Goal: Transaction & Acquisition: Purchase product/service

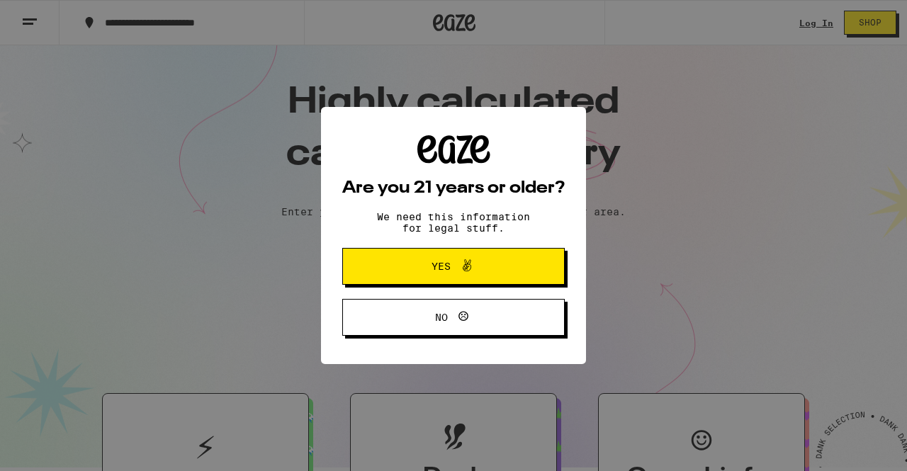
click at [480, 269] on span "Yes" at bounding box center [454, 266] width 108 height 18
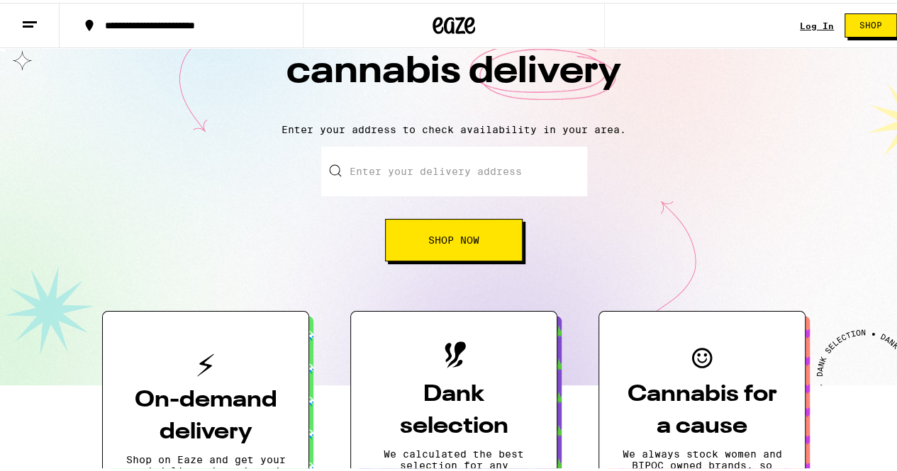
scroll to position [71, 0]
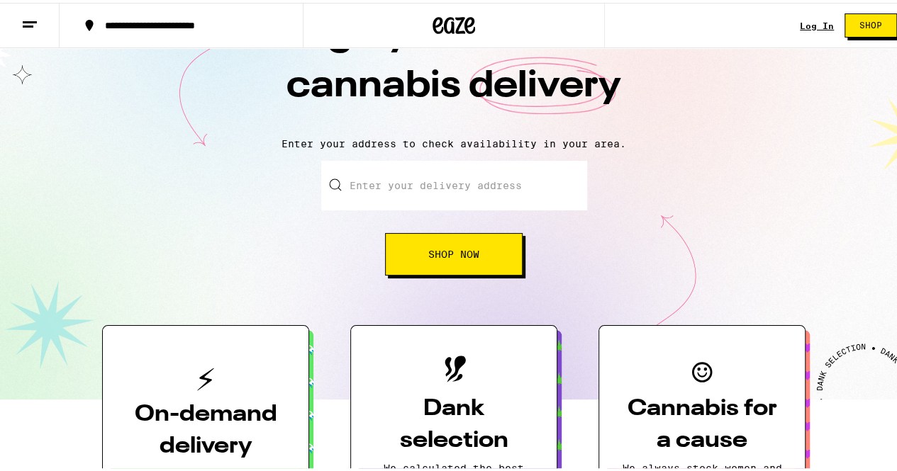
click at [464, 243] on button "Shop Now" at bounding box center [454, 251] width 138 height 43
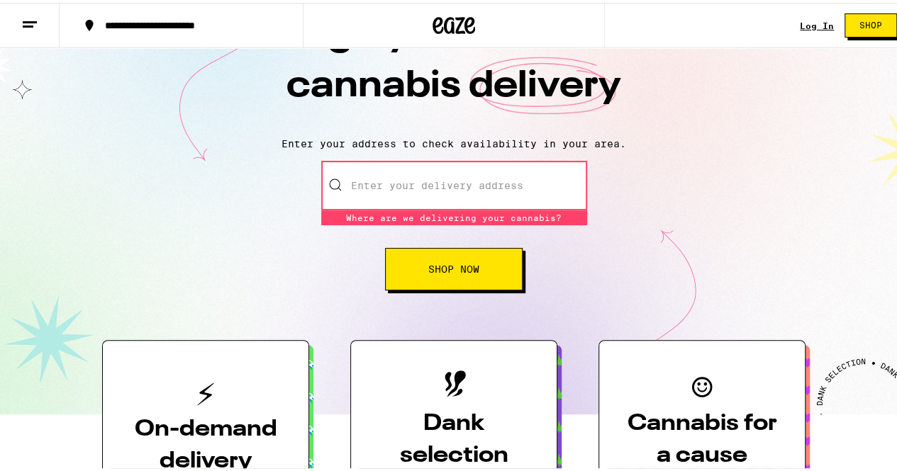
click at [454, 267] on span "Shop Now" at bounding box center [453, 267] width 51 height 10
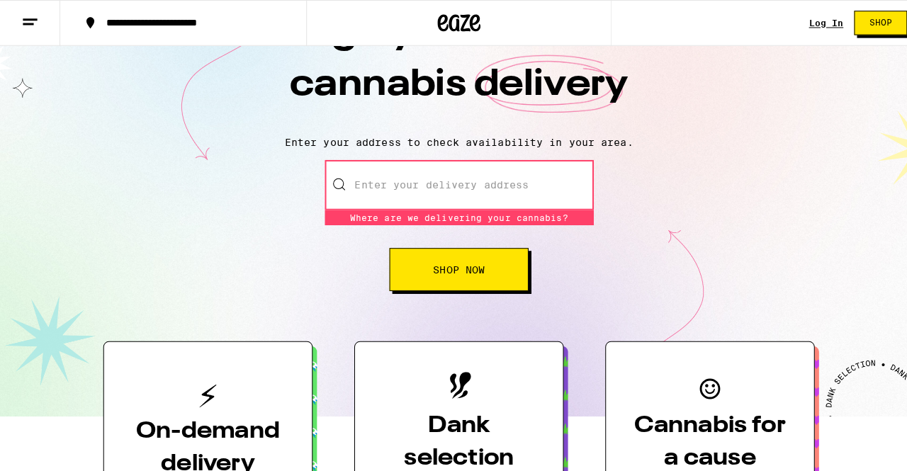
scroll to position [0, 0]
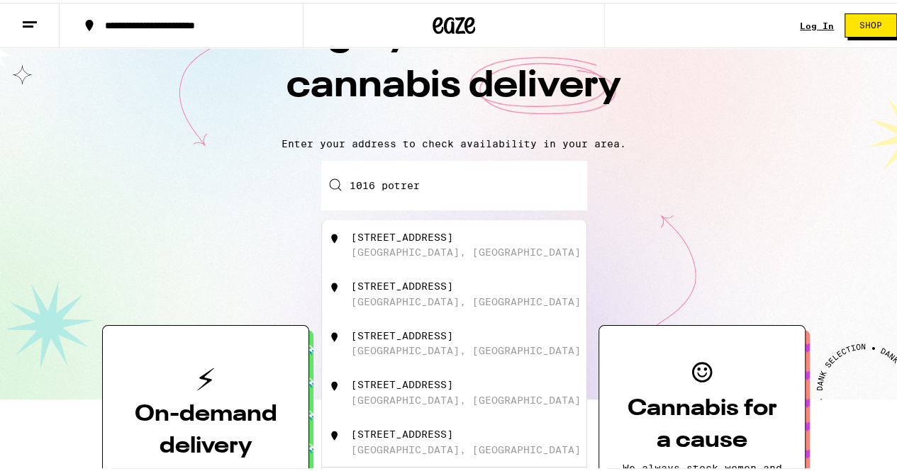
click at [417, 252] on div "[GEOGRAPHIC_DATA], [GEOGRAPHIC_DATA]" at bounding box center [466, 249] width 230 height 11
type input "[STREET_ADDRESS]"
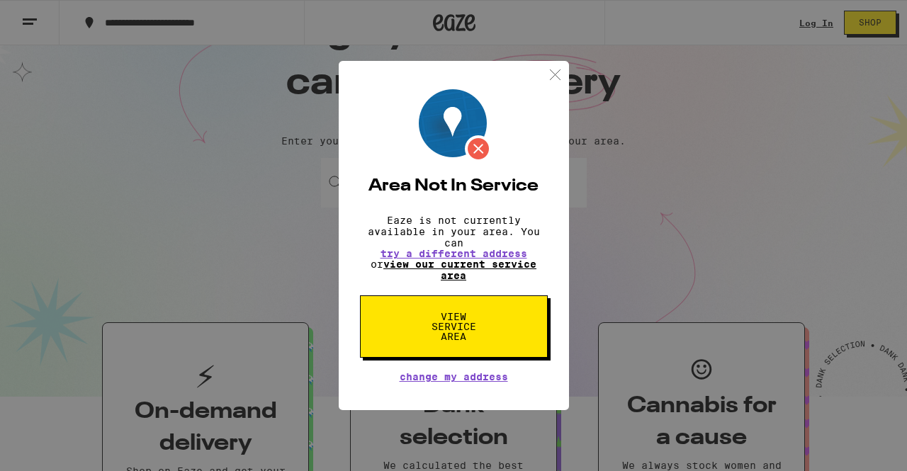
click at [449, 276] on link "view our current service area" at bounding box center [459, 270] width 153 height 23
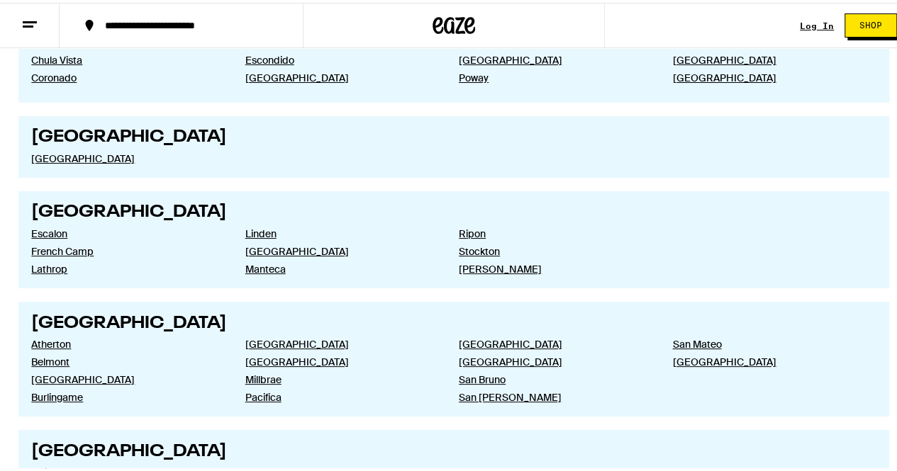
scroll to position [2127, 0]
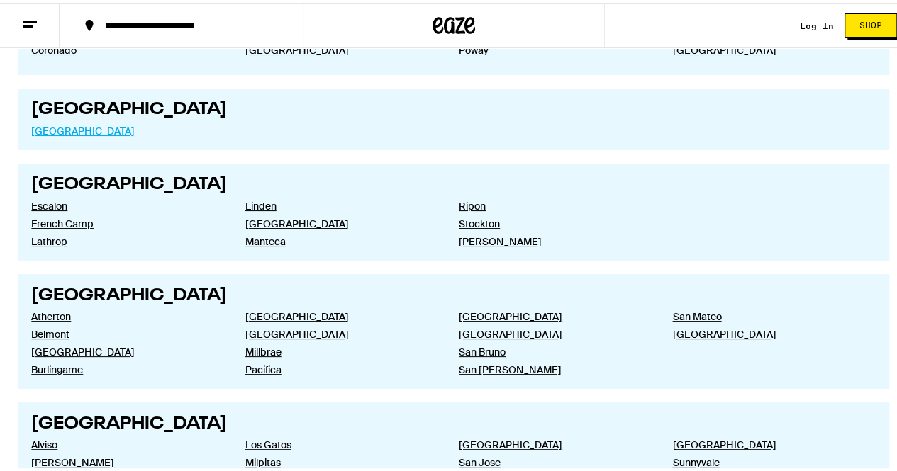
click at [82, 135] on link "[GEOGRAPHIC_DATA]" at bounding box center [126, 128] width 191 height 13
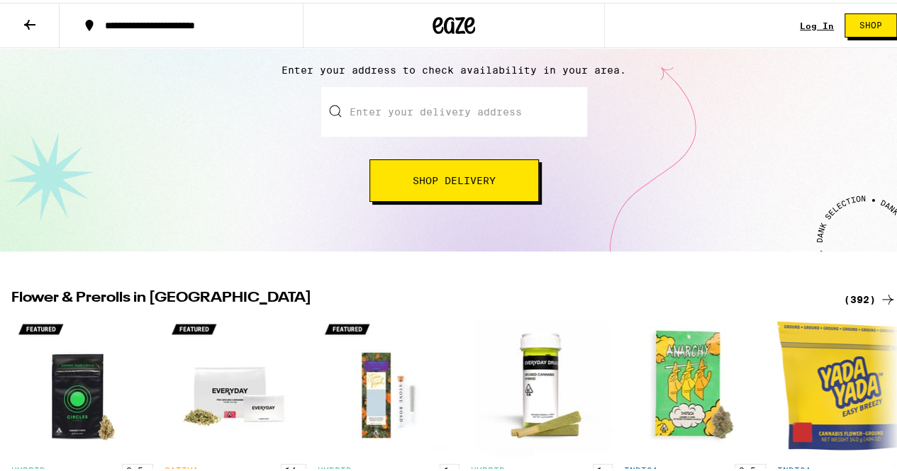
scroll to position [284, 0]
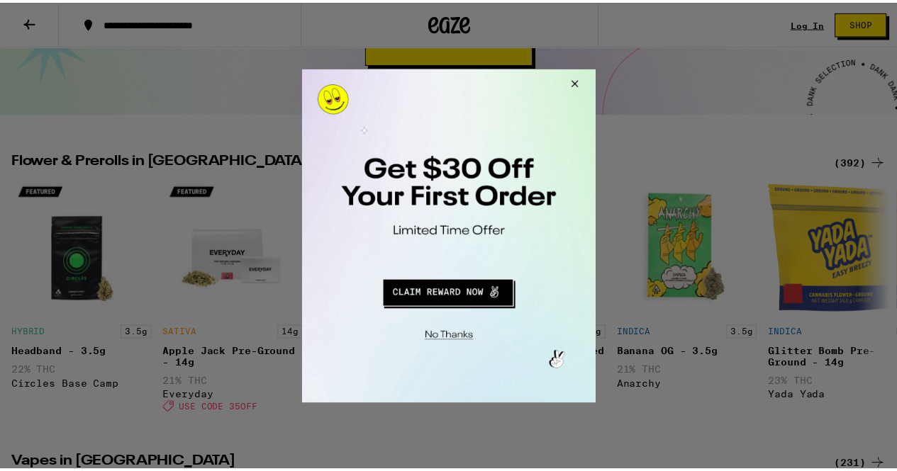
click at [579, 85] on button "Close Modal" at bounding box center [575, 86] width 38 height 34
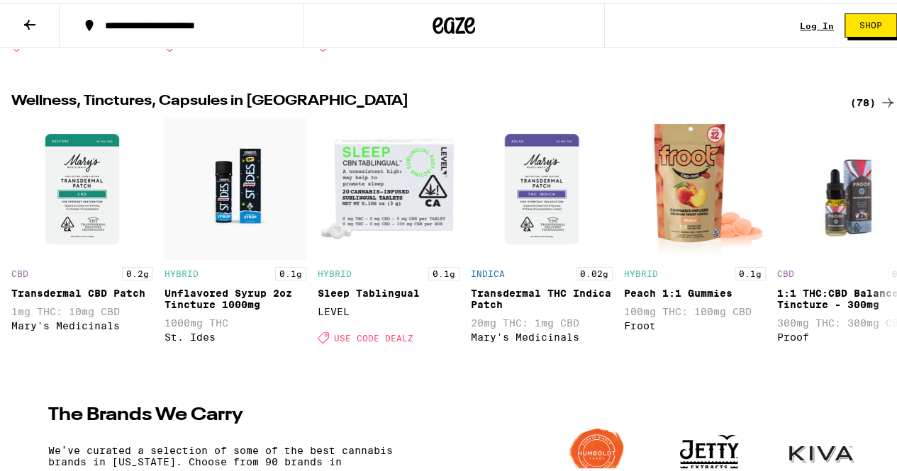
scroll to position [1559, 0]
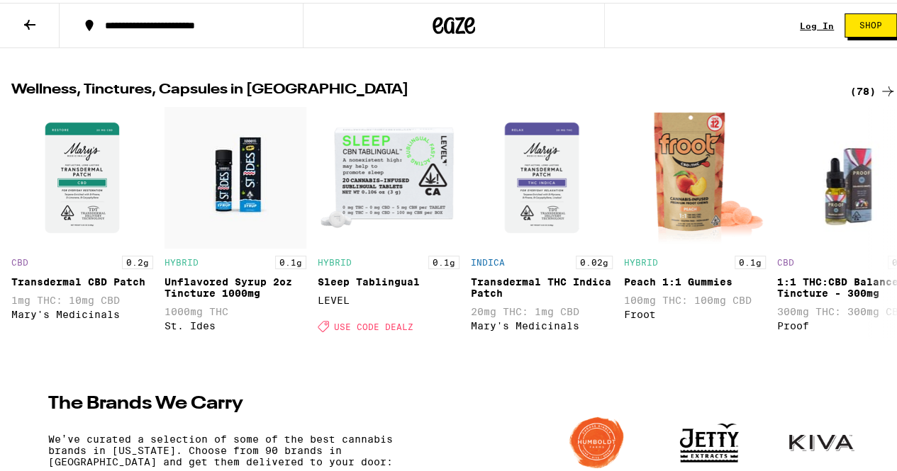
click at [851, 97] on div "(78)" at bounding box center [873, 88] width 46 height 17
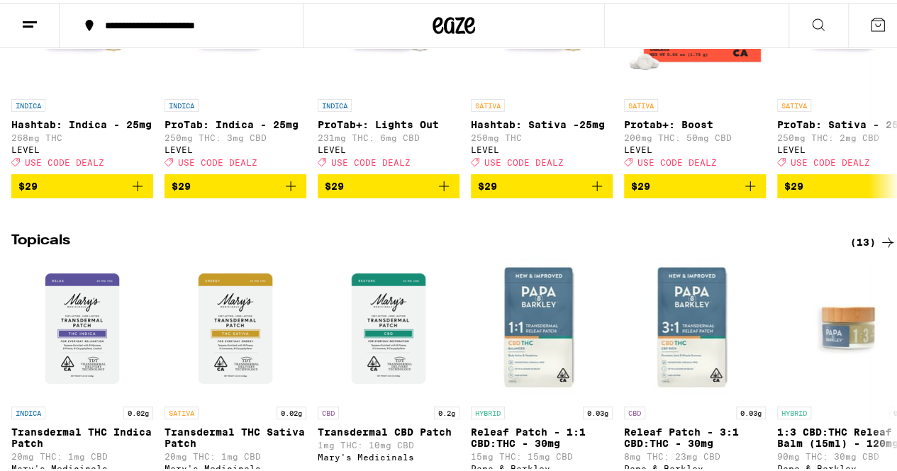
scroll to position [851, 0]
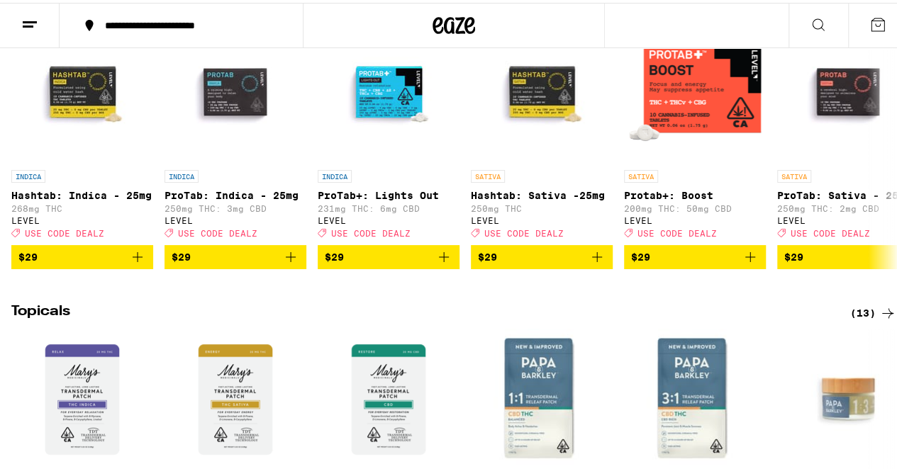
click at [856, 319] on div "(13)" at bounding box center [873, 310] width 46 height 17
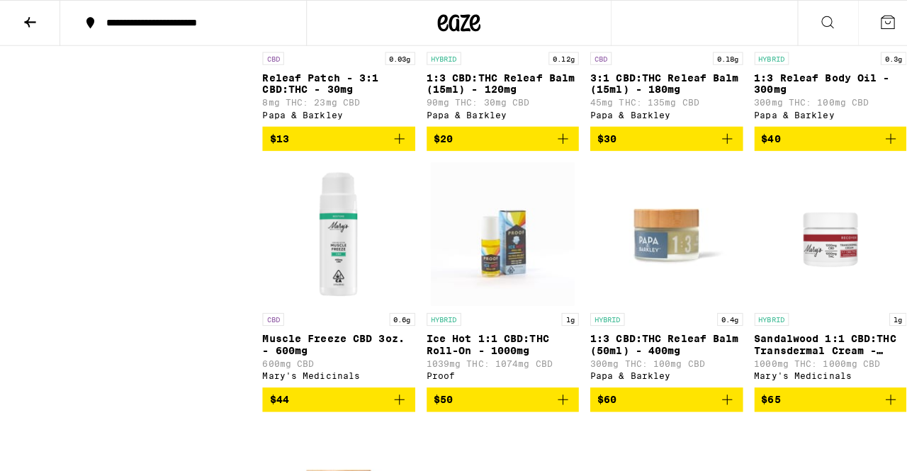
scroll to position [567, 0]
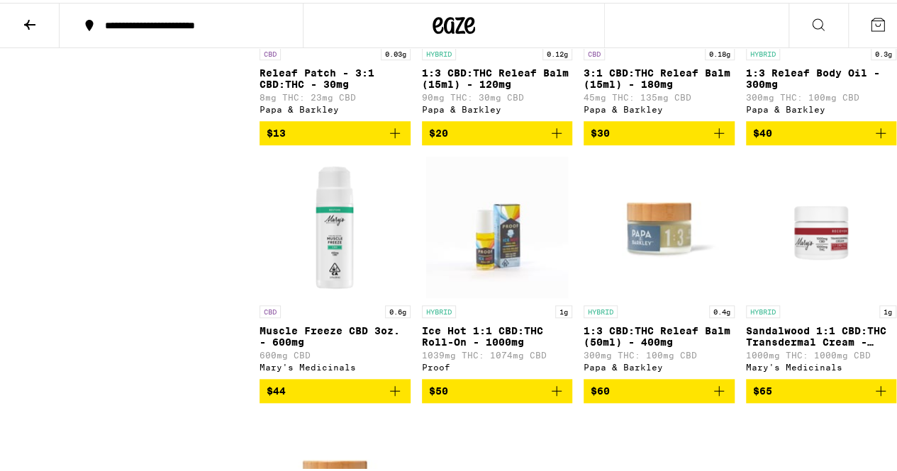
click at [811, 345] on p "Sandalwood 1:1 CBD:THC Transdermal Cream - 1000mg" at bounding box center [821, 334] width 151 height 23
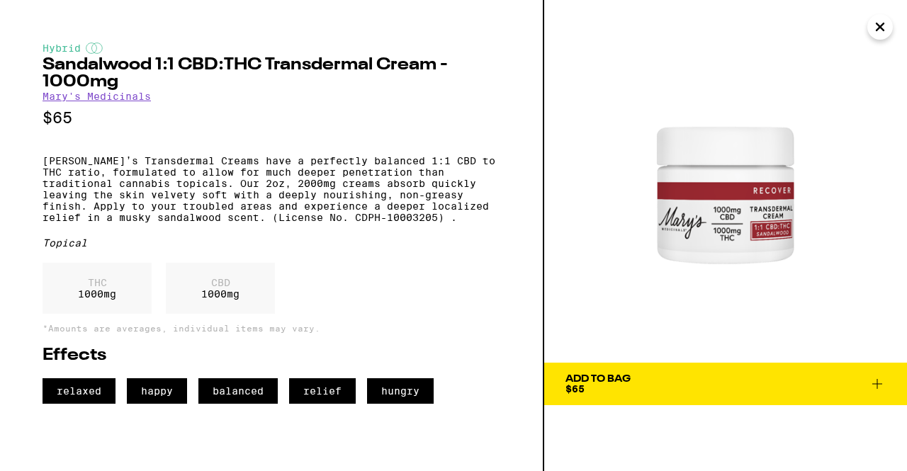
click at [103, 99] on link "Mary's Medicinals" at bounding box center [97, 96] width 108 height 11
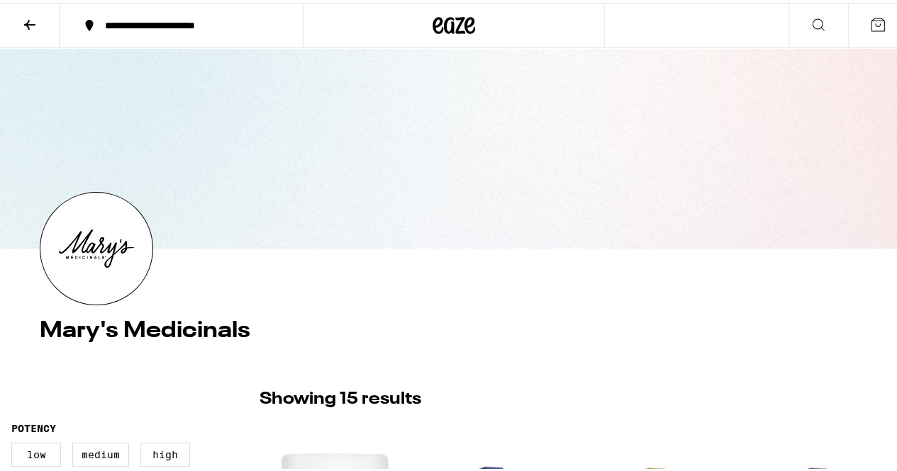
click at [35, 13] on icon at bounding box center [29, 21] width 17 height 17
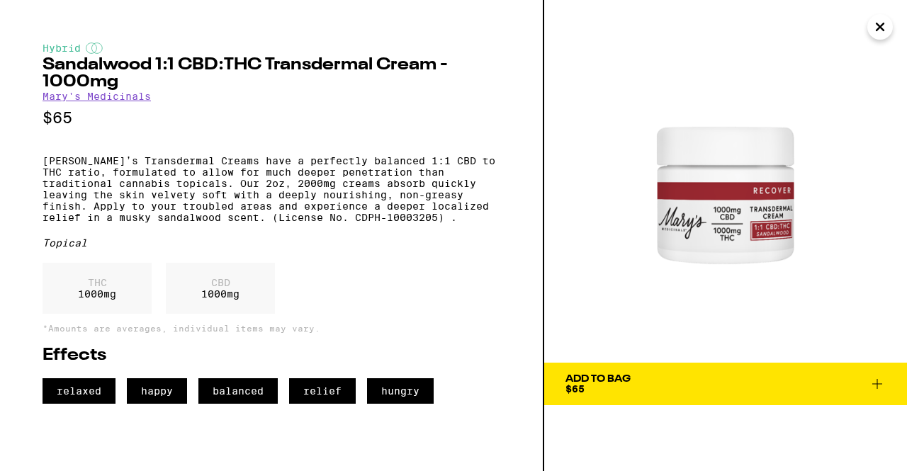
click at [878, 30] on icon "Close" at bounding box center [880, 26] width 7 height 7
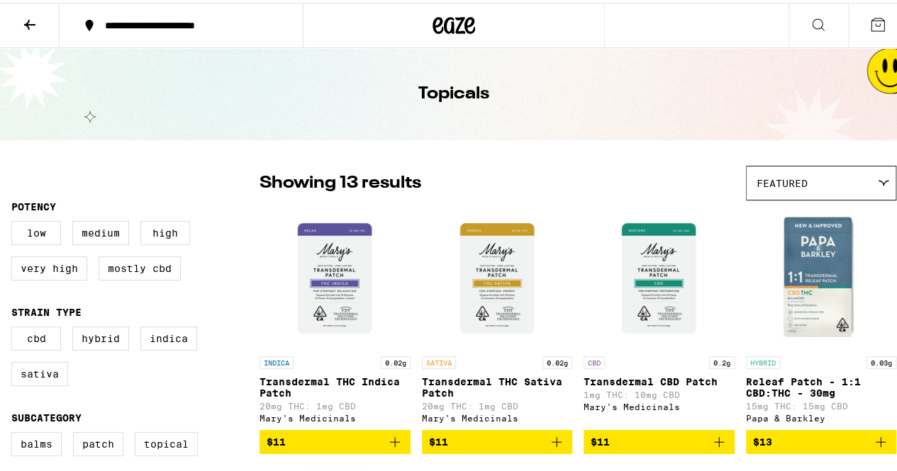
click at [35, 21] on icon at bounding box center [29, 22] width 11 height 10
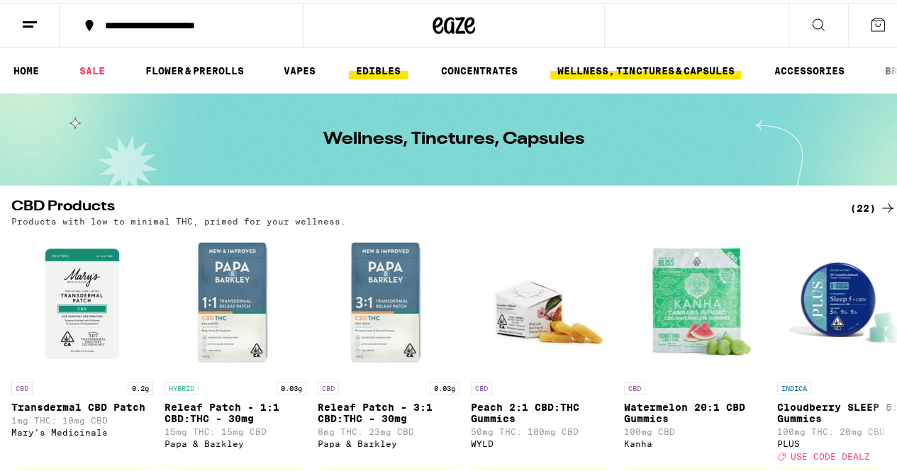
click at [376, 69] on link "EDIBLES" at bounding box center [378, 68] width 59 height 17
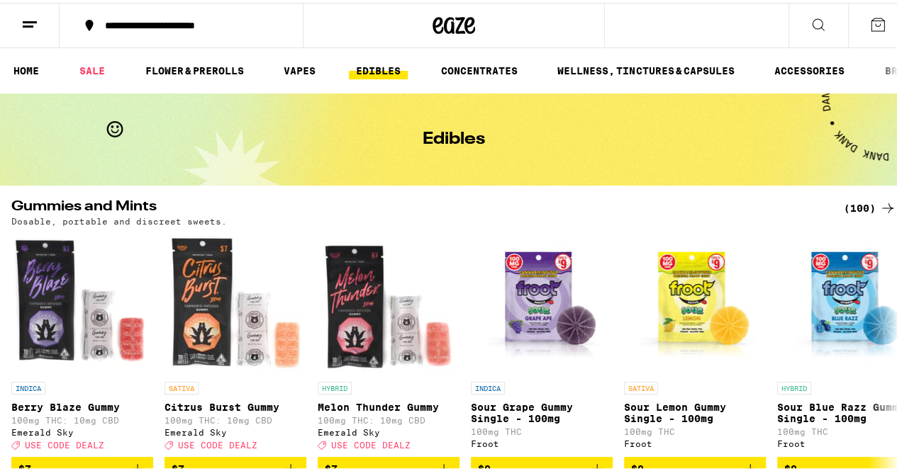
click at [851, 201] on div "(100)" at bounding box center [870, 205] width 52 height 17
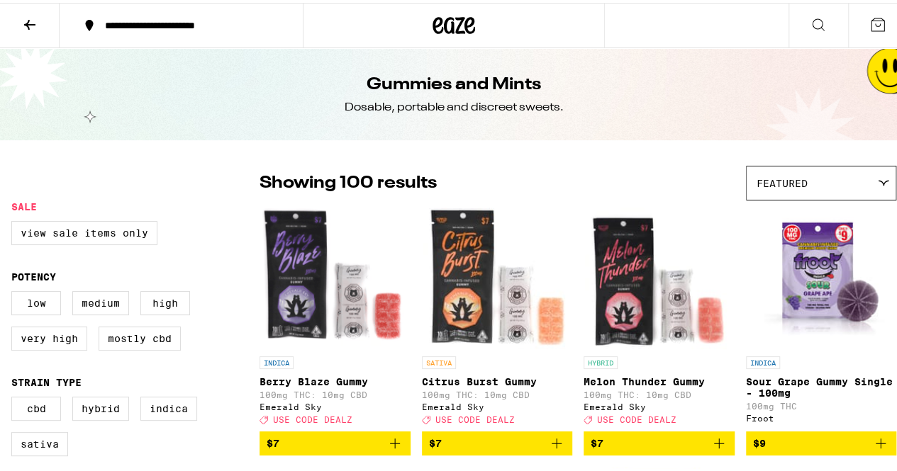
click at [807, 9] on button at bounding box center [818, 23] width 60 height 45
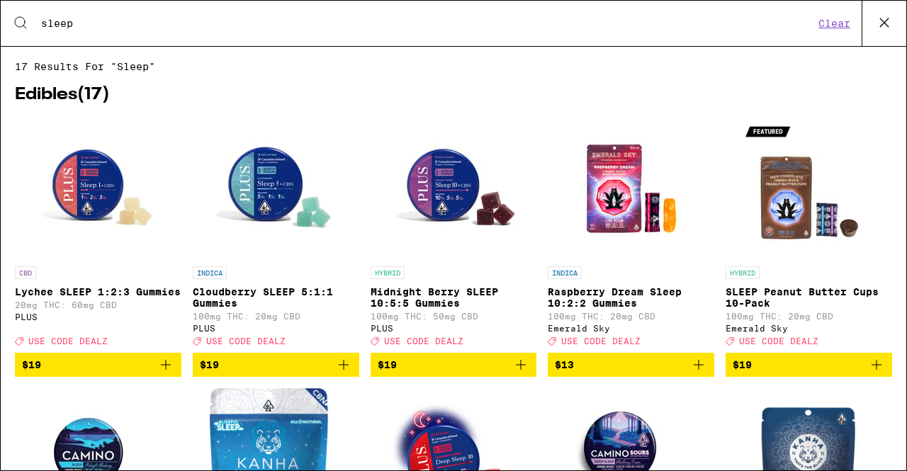
type input "sleep"
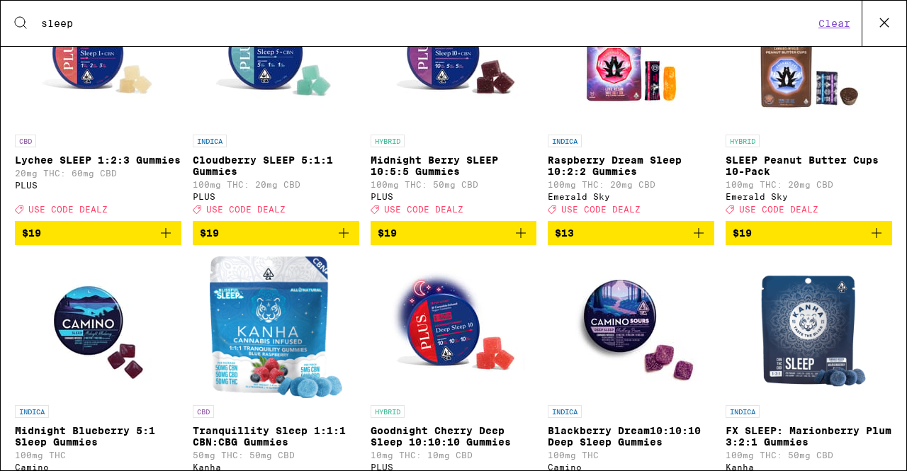
scroll to position [142, 0]
